Goal: Transaction & Acquisition: Purchase product/service

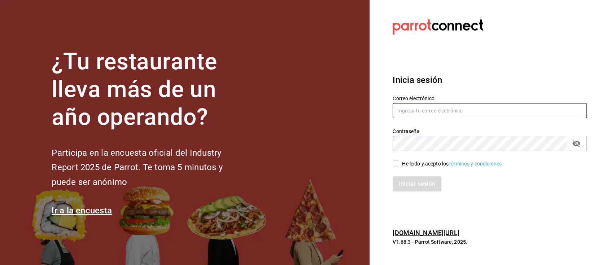
type input "[EMAIL_ADDRESS][DOMAIN_NAME]"
click at [403, 161] on div "He leído y acepto los Términos y condiciones." at bounding box center [452, 164] width 101 height 8
click at [399, 161] on input "He leído y acepto los Términos y condiciones." at bounding box center [396, 164] width 6 height 6
checkbox input "true"
click at [415, 182] on button "Iniciar sesión" at bounding box center [417, 184] width 49 height 15
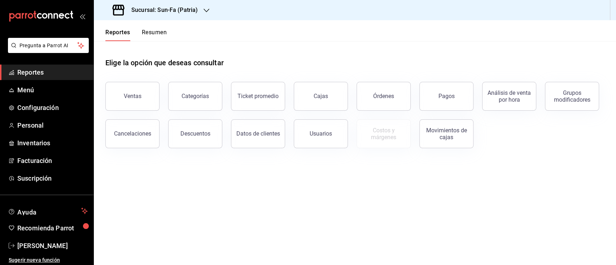
scroll to position [7, 0]
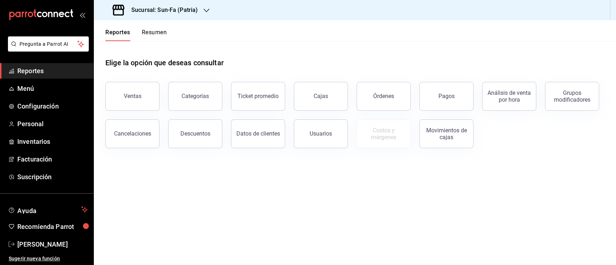
click at [183, 8] on h3 "Sucursal: Sun-Fa (Patria)" at bounding box center [162, 10] width 72 height 9
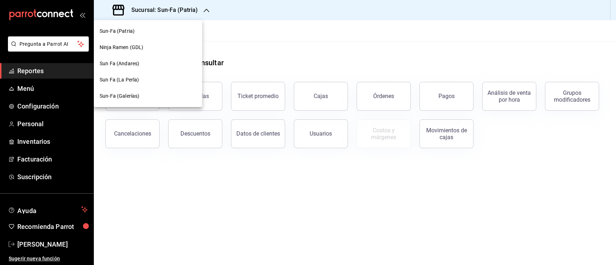
click at [147, 59] on div "Sun Fa (Andares)" at bounding box center [148, 64] width 108 height 16
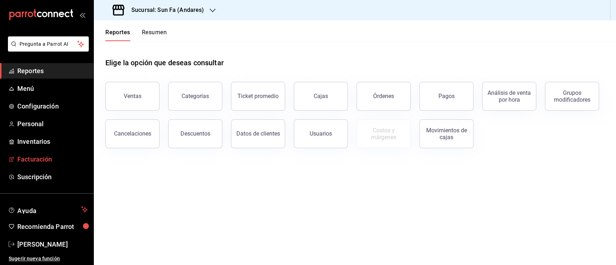
click at [46, 162] on span "Facturación" at bounding box center [52, 160] width 70 height 10
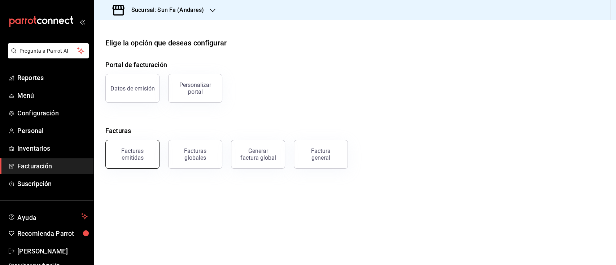
click at [143, 158] on div "Facturas emitidas" at bounding box center [132, 155] width 45 height 14
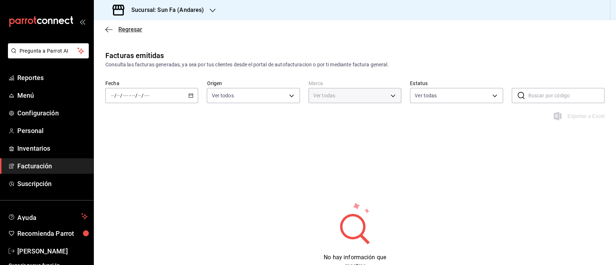
click at [114, 31] on span "Regresar" at bounding box center [123, 29] width 37 height 7
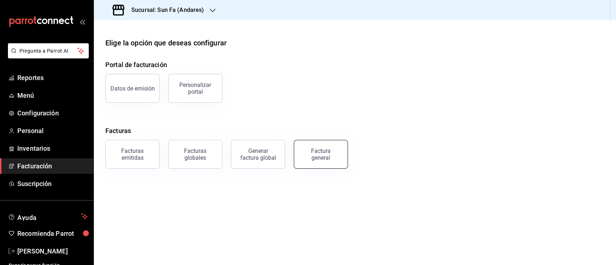
click at [321, 156] on div "Factura general" at bounding box center [321, 155] width 36 height 14
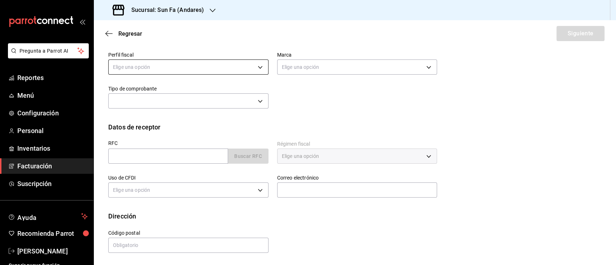
scroll to position [80, 0]
click at [241, 66] on body "Pregunta a Parrot AI Reportes Menú Configuración Personal Inventarios Facturaci…" at bounding box center [308, 132] width 616 height 265
click at [206, 98] on li "[PERSON_NAME]" at bounding box center [187, 103] width 157 height 13
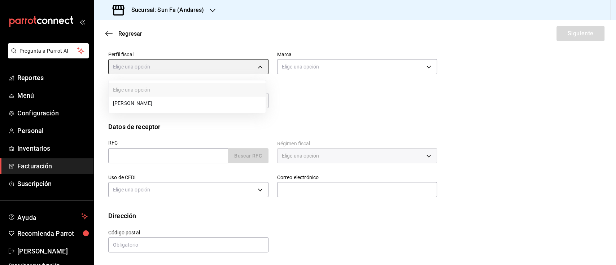
type input "6fbad6d3-2c48-4d22-8ad4-e0dd1bb1581b"
type input "becc9e93-141c-492d-b56e-4a3a1f7b4455"
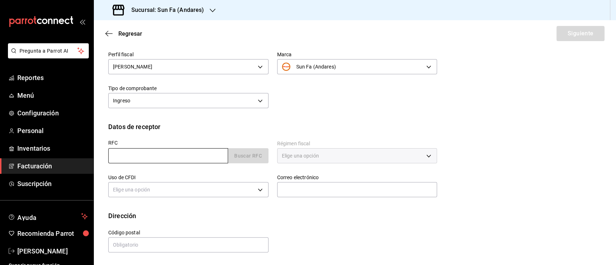
click at [170, 157] on input "text" at bounding box center [168, 155] width 120 height 15
paste input "CARC811015P32"
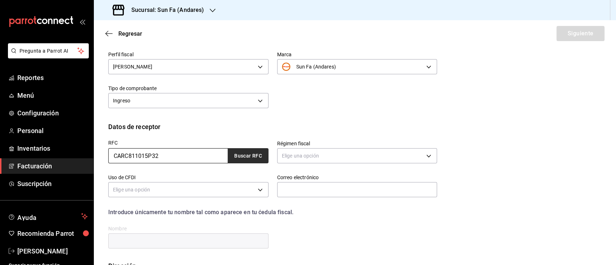
type input "CARC811015P32"
click at [253, 152] on button "Buscar RFC" at bounding box center [248, 155] width 40 height 15
click at [336, 160] on body "Pregunta a Parrot AI Reportes Menú Configuración Personal Inventarios Facturaci…" at bounding box center [308, 132] width 616 height 265
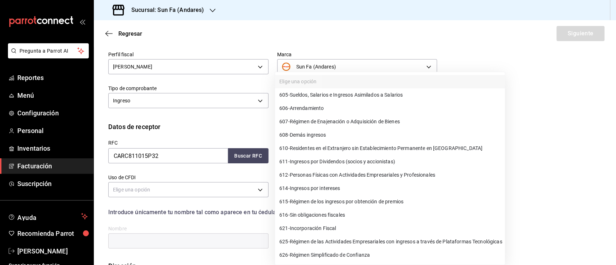
click at [352, 180] on li "612 - Personas Físicas con Actividades Empresariales y Profesionales" at bounding box center [390, 175] width 230 height 13
type input "612"
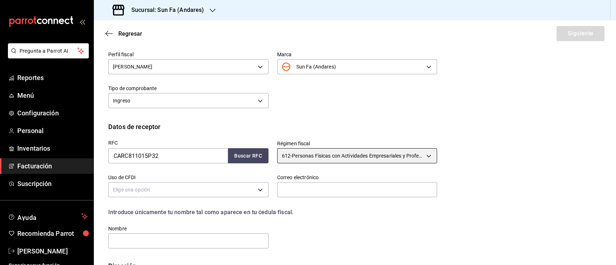
scroll to position [130, 0]
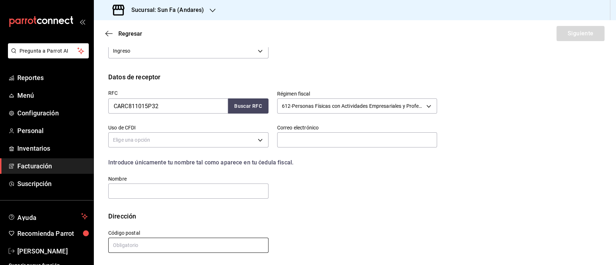
click at [155, 245] on input "text" at bounding box center [188, 245] width 160 height 15
type input "01480"
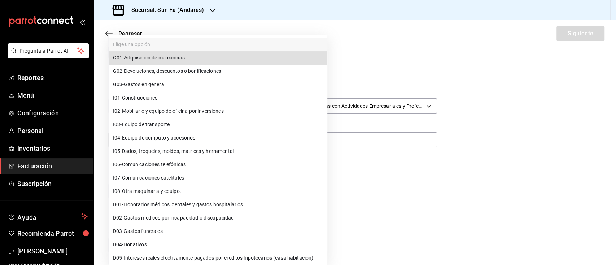
click at [262, 145] on body "Pregunta a Parrot AI Reportes Menú Configuración Personal Inventarios Facturaci…" at bounding box center [308, 132] width 616 height 265
click at [144, 88] on span "G03 - Gastos en general" at bounding box center [139, 85] width 52 height 8
type input "G03"
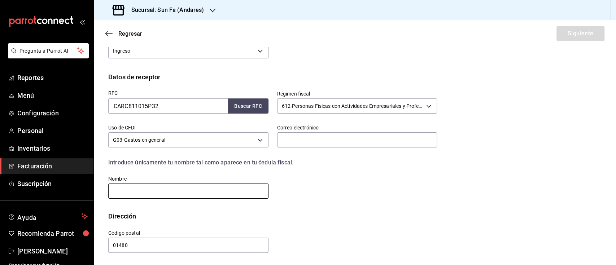
click at [220, 196] on input "text" at bounding box center [188, 191] width 160 height 15
paste input "[PERSON_NAME]"
type input "[PERSON_NAME]"
click at [318, 137] on input "text" at bounding box center [357, 140] width 160 height 15
paste input "[EMAIL_ADDRESS][DOMAIN_NAME]"
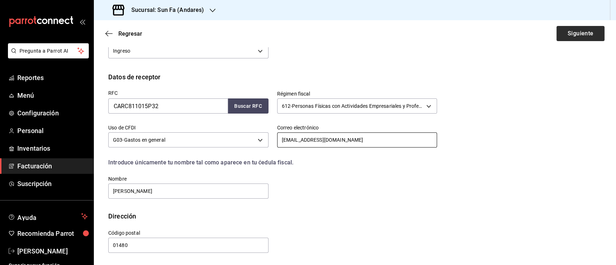
type input "[EMAIL_ADDRESS][DOMAIN_NAME]"
click at [584, 30] on button "Siguiente" at bounding box center [581, 33] width 48 height 15
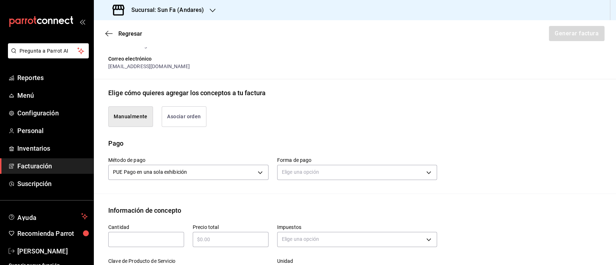
scroll to position [178, 0]
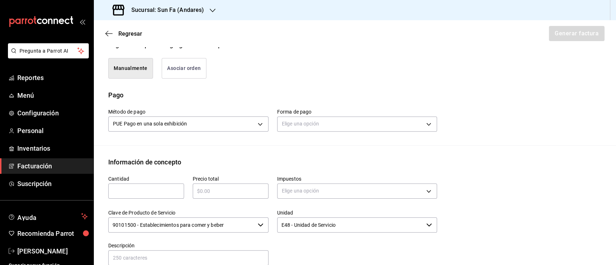
click at [187, 62] on button "Asociar orden" at bounding box center [184, 68] width 45 height 21
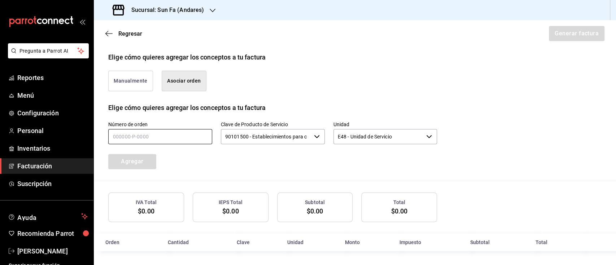
click at [161, 134] on input "text" at bounding box center [160, 136] width 104 height 15
type input "080825-p-0007"
click at [140, 157] on button "Agregar" at bounding box center [132, 161] width 48 height 15
click at [111, 75] on button "Manualmente" at bounding box center [130, 81] width 45 height 21
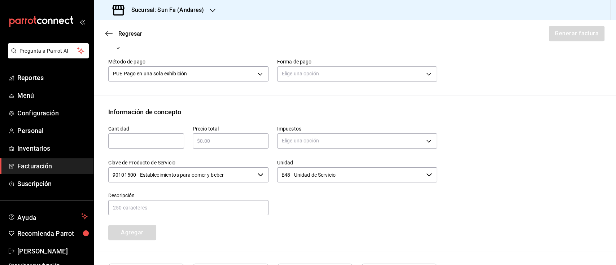
scroll to position [214, 0]
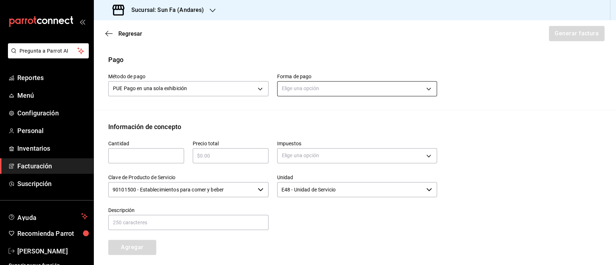
click at [378, 90] on body "Pregunta a Parrot AI Reportes Menú Configuración Personal Inventarios Facturaci…" at bounding box center [308, 132] width 616 height 265
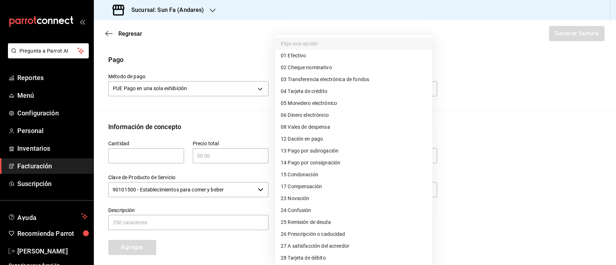
click at [315, 55] on li "01 Efectivo" at bounding box center [353, 56] width 157 height 12
type input "01"
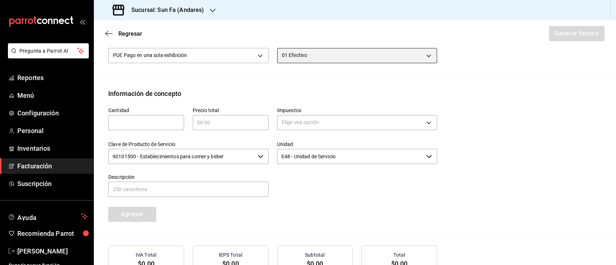
scroll to position [262, 0]
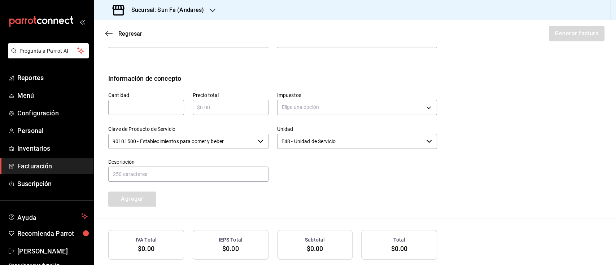
click at [131, 106] on input "text" at bounding box center [146, 107] width 76 height 9
type input "1"
type input "$159"
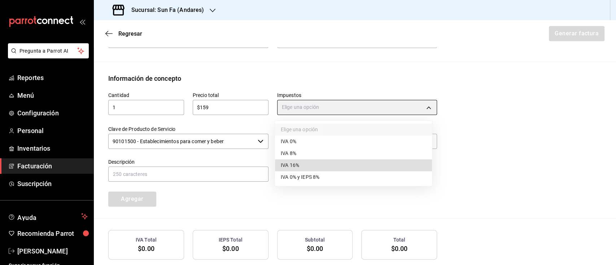
type input "IVA_16"
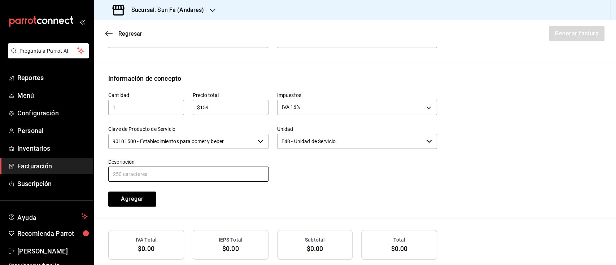
click at [225, 169] on input "text" at bounding box center [188, 174] width 160 height 15
type input "COMBO 2"
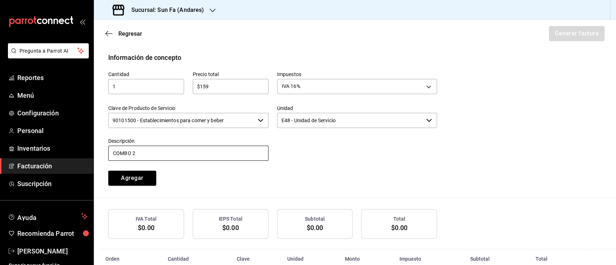
scroll to position [300, 0]
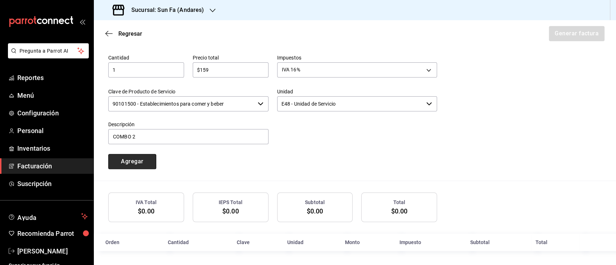
click at [143, 160] on button "Agregar" at bounding box center [132, 161] width 48 height 15
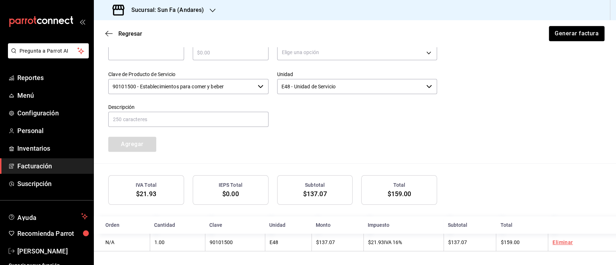
scroll to position [318, 0]
click at [564, 35] on button "Generar factura" at bounding box center [577, 33] width 56 height 15
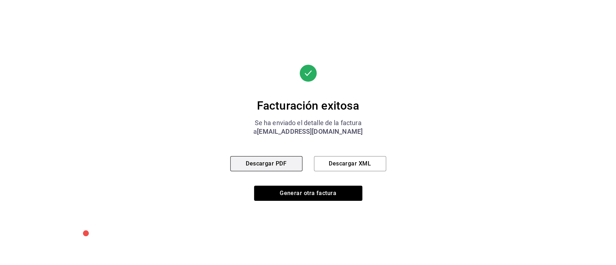
click at [266, 165] on button "Descargar PDF" at bounding box center [266, 163] width 72 height 15
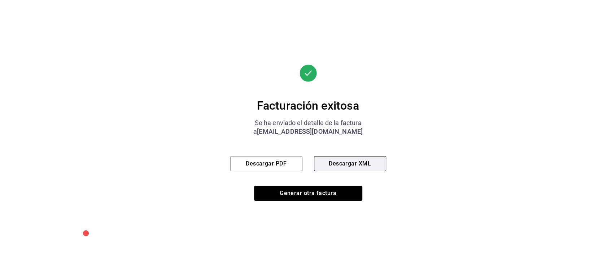
click at [357, 169] on button "Descargar XML" at bounding box center [350, 163] width 72 height 15
